Goal: Book appointment/travel/reservation

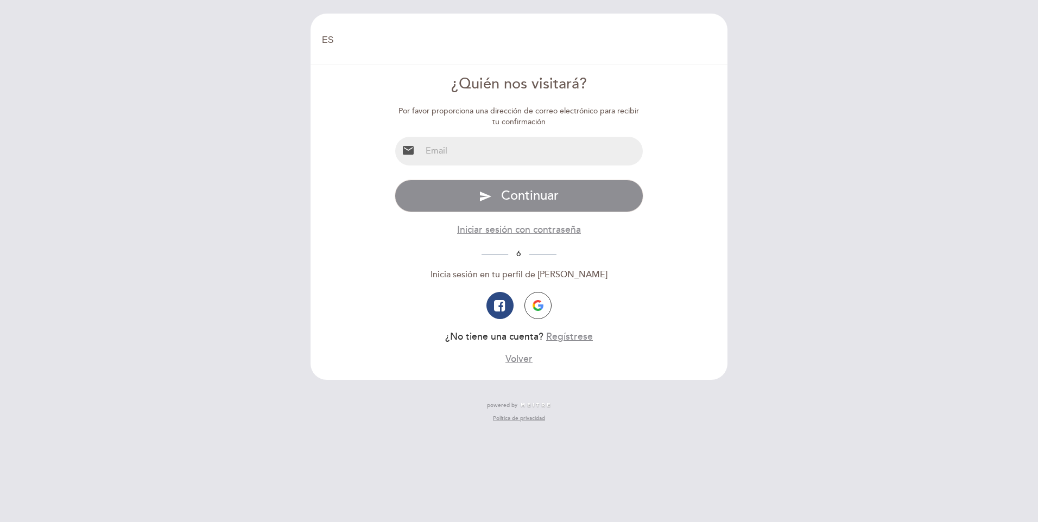
select select "es"
click at [457, 155] on input "email" at bounding box center [532, 151] width 222 height 29
type input "[EMAIL_ADDRESS][DOMAIN_NAME]"
click at [514, 195] on span "Continuar" at bounding box center [530, 196] width 58 height 16
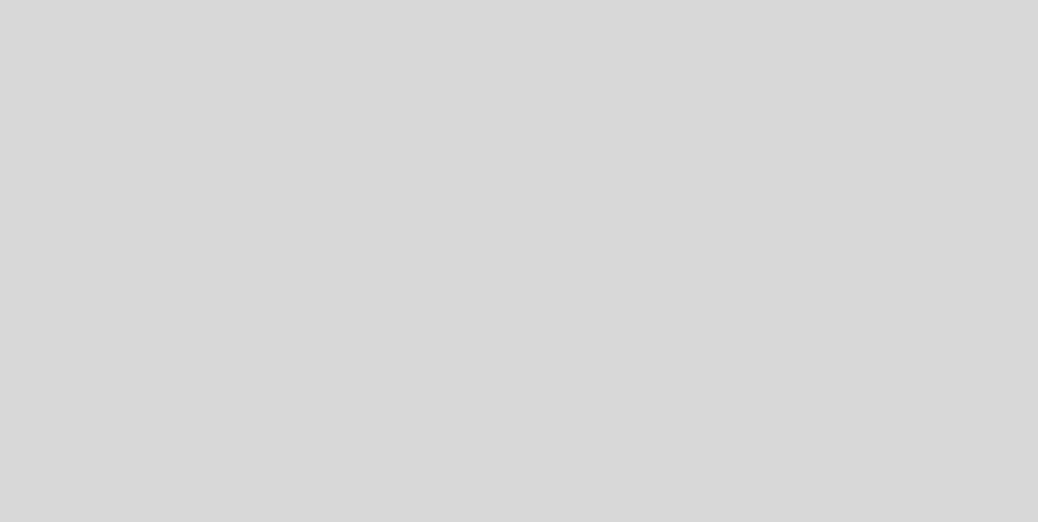
select select "es"
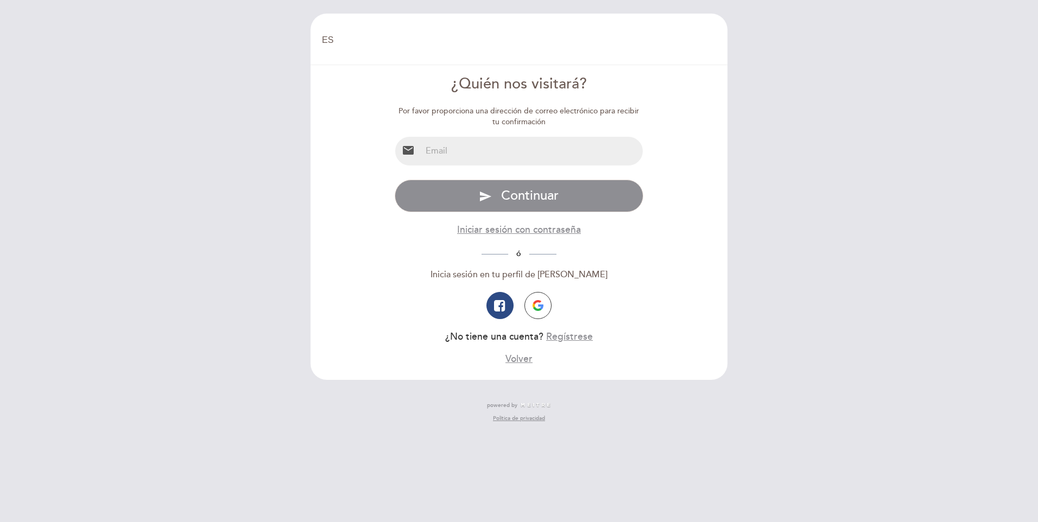
click at [452, 154] on input "email" at bounding box center [532, 151] width 222 height 29
type input "e"
type input "[EMAIL_ADDRESS][DOMAIN_NAME]"
click at [542, 152] on input "[EMAIL_ADDRESS][DOMAIN_NAME]" at bounding box center [532, 151] width 222 height 29
click at [418, 183] on button "send Continuar" at bounding box center [519, 196] width 249 height 33
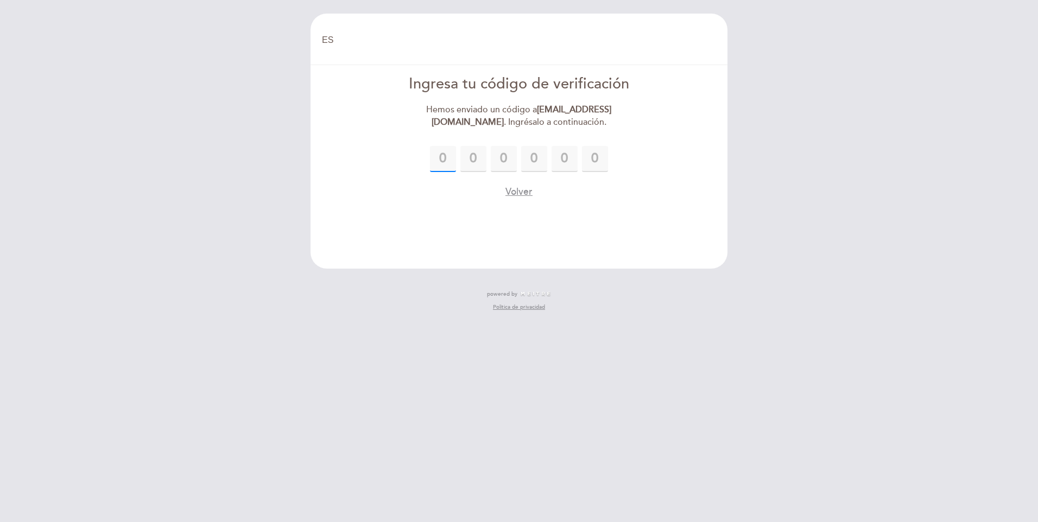
click at [432, 156] on input "text" at bounding box center [443, 159] width 26 height 26
type input "9"
type input "7"
type input "1"
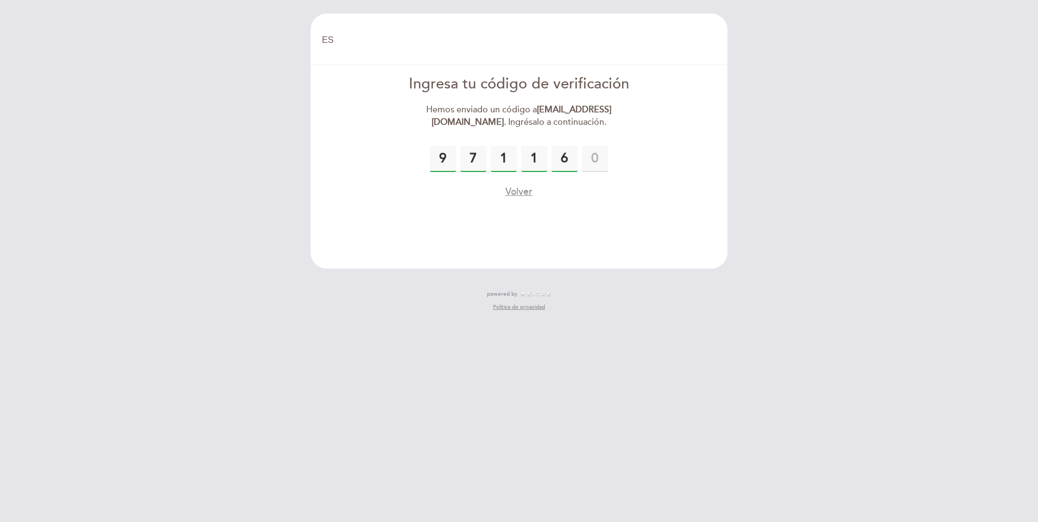
type input "6"
type input "3"
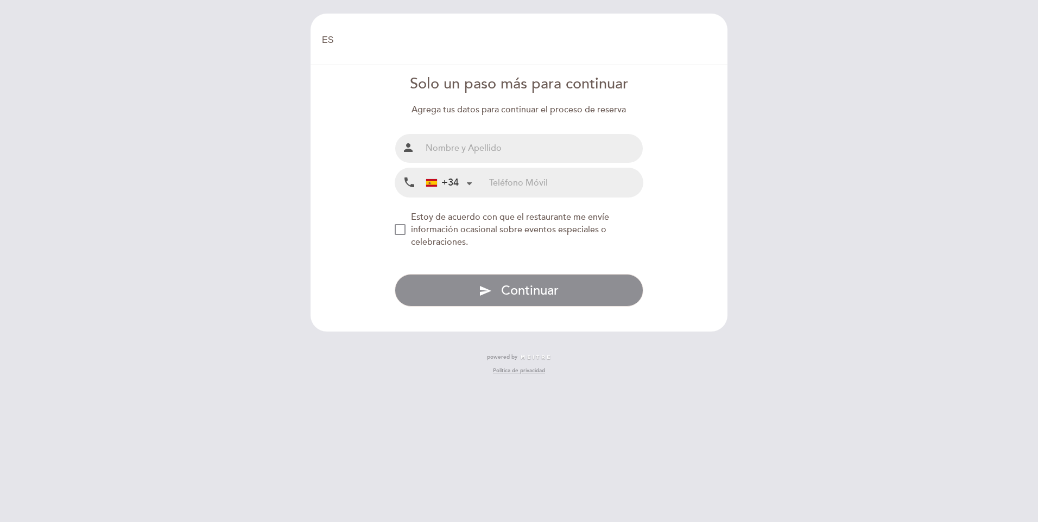
click at [483, 150] on input "text" at bounding box center [532, 148] width 222 height 29
type input "Jaime Fernandez-Rubies"
click at [509, 182] on input "tel" at bounding box center [566, 182] width 154 height 29
click at [504, 181] on input "690192465" at bounding box center [566, 182] width 154 height 29
drag, startPoint x: 520, startPoint y: 180, endPoint x: 529, endPoint y: 179, distance: 8.2
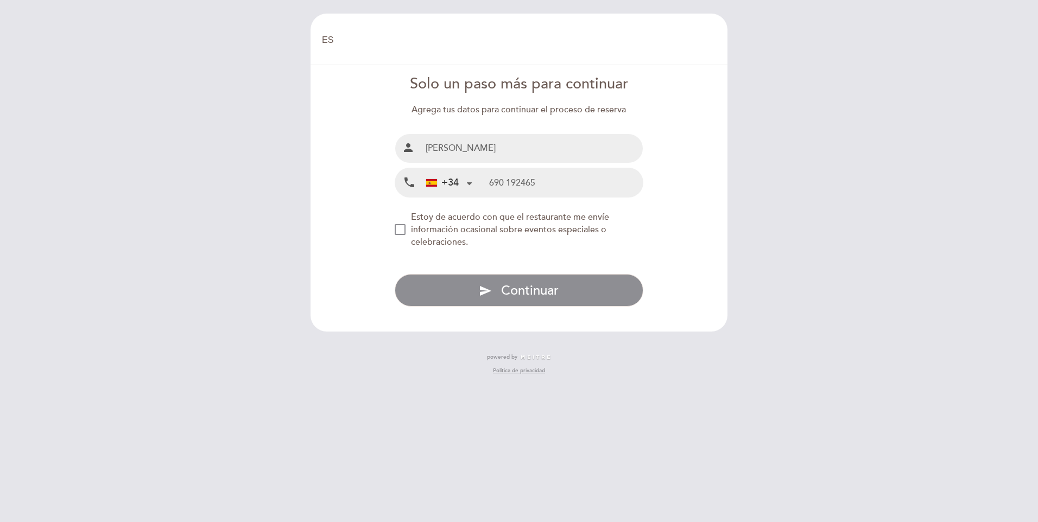
click at [522, 180] on input "690 192465" at bounding box center [566, 182] width 154 height 29
type input "690 192 465"
click at [402, 228] on div "NEW_MODAL_AGREE_RESTAURANT_SEND_OCCASIONAL_INFO" at bounding box center [400, 229] width 11 height 11
click at [527, 286] on span "Continuar" at bounding box center [530, 291] width 58 height 16
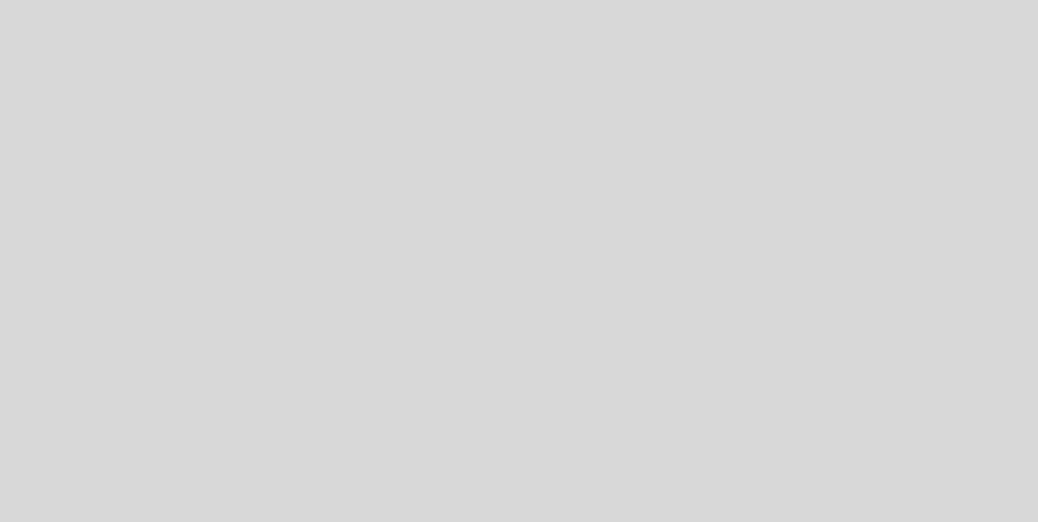
select select "es"
